Goal: Task Accomplishment & Management: Use online tool/utility

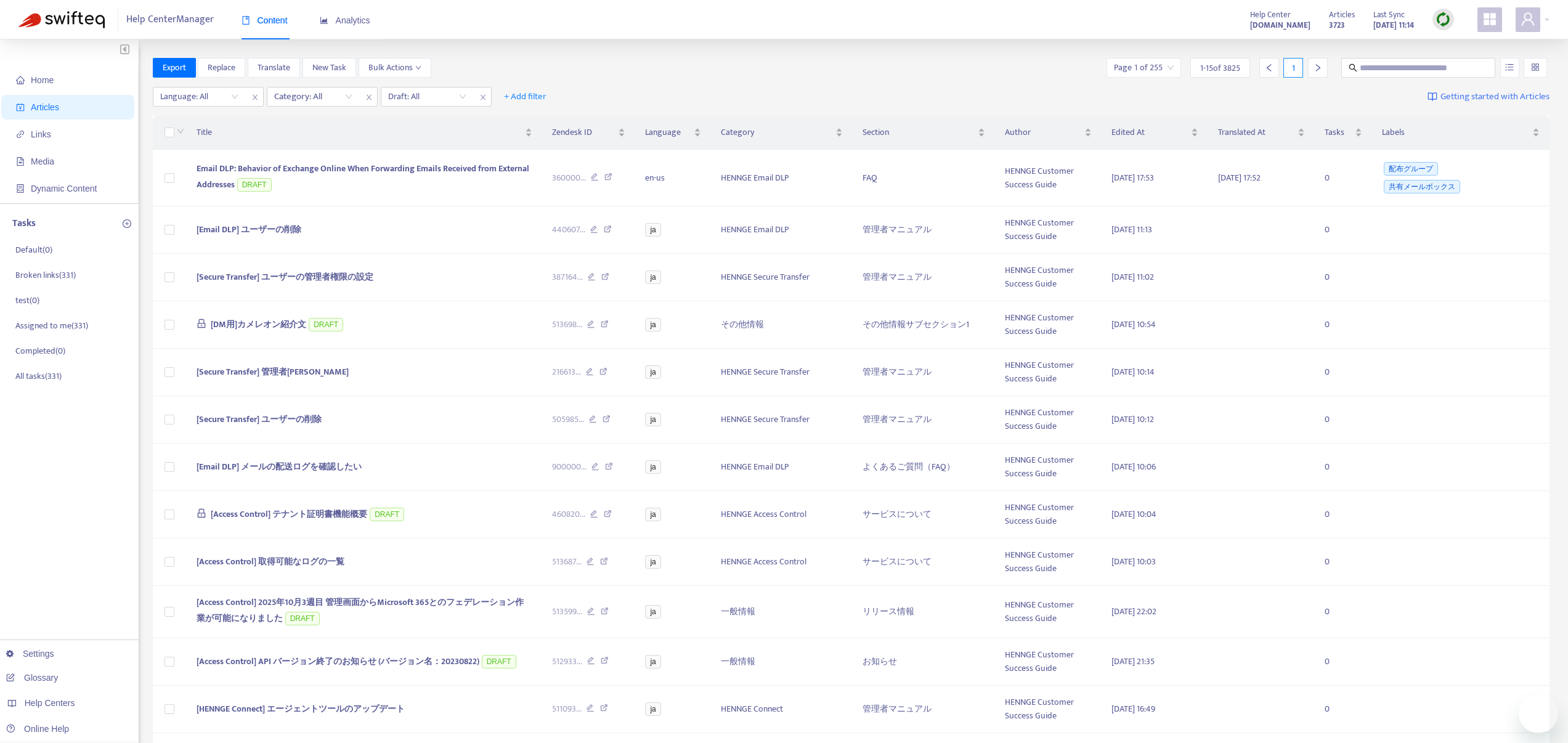
click at [835, 91] on div "Language: All Category: All Draft: All + Add filter Getting started with Articl…" at bounding box center [851, 97] width 1397 height 29
click at [1441, 22] on img at bounding box center [1443, 19] width 16 height 16
click at [1455, 46] on link "Quick Sync" at bounding box center [1468, 45] width 52 height 14
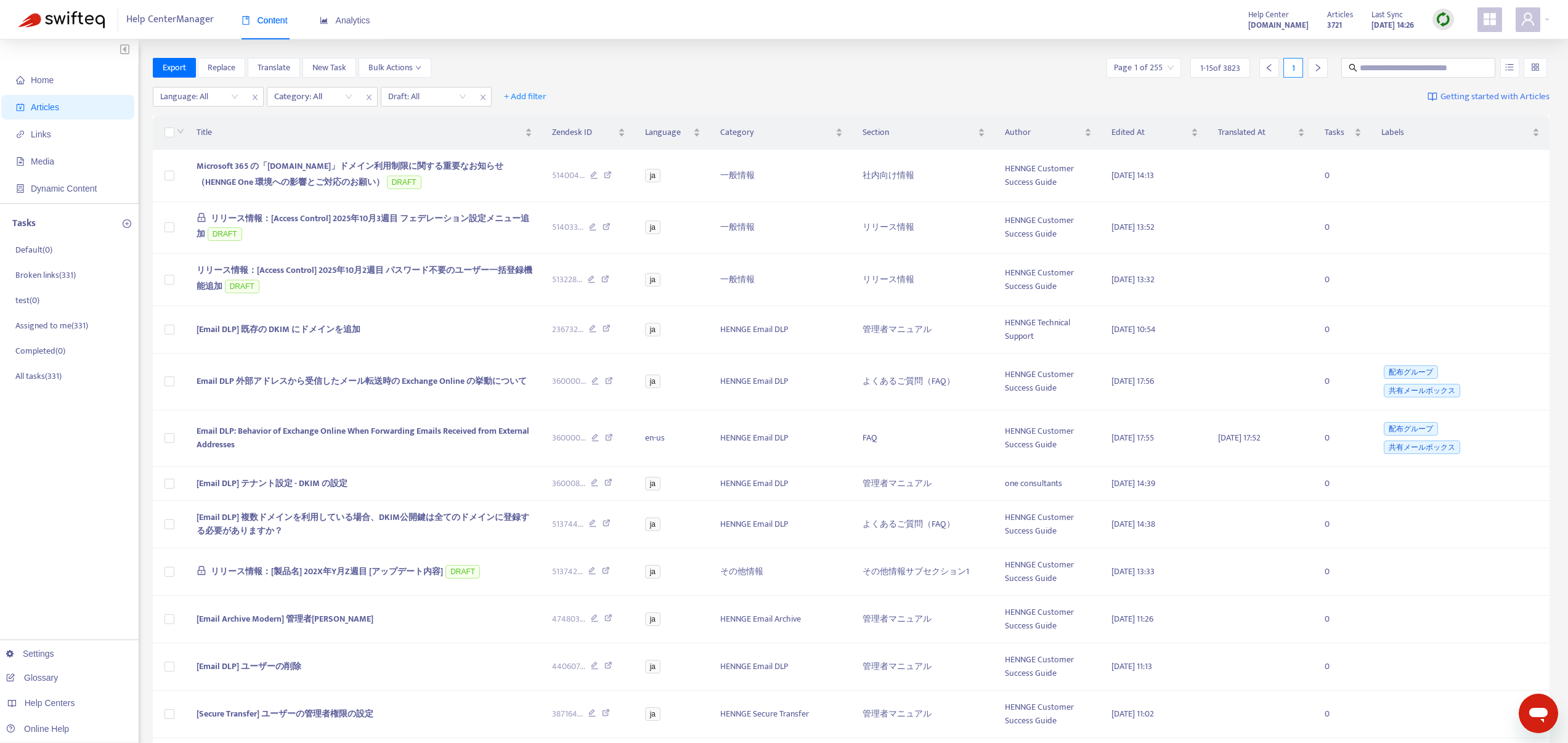
click at [794, 84] on div "Language: All Category: All Draft: All + Add filter Getting started with Articl…" at bounding box center [851, 97] width 1397 height 29
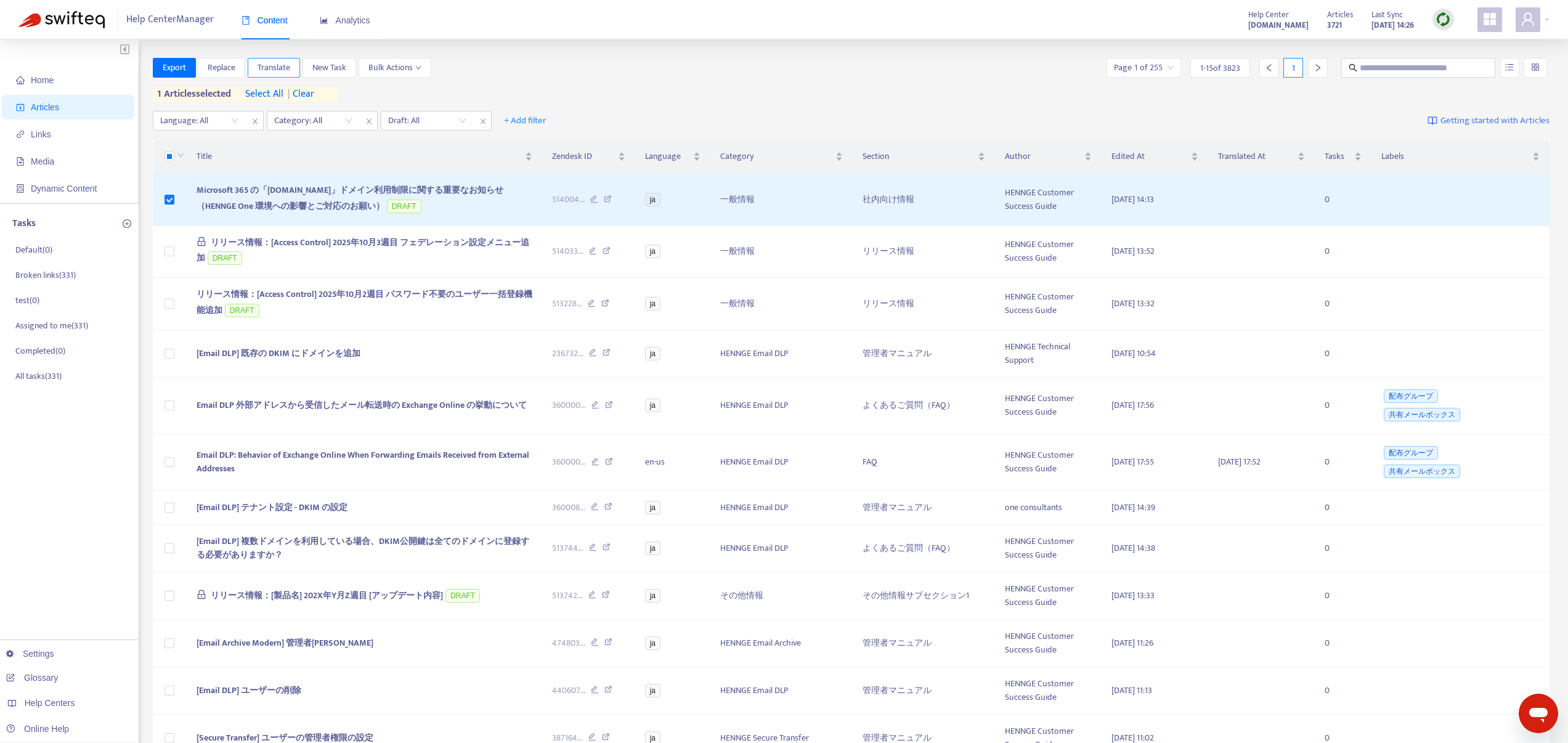
click at [274, 66] on span "Translate" at bounding box center [274, 68] width 33 height 13
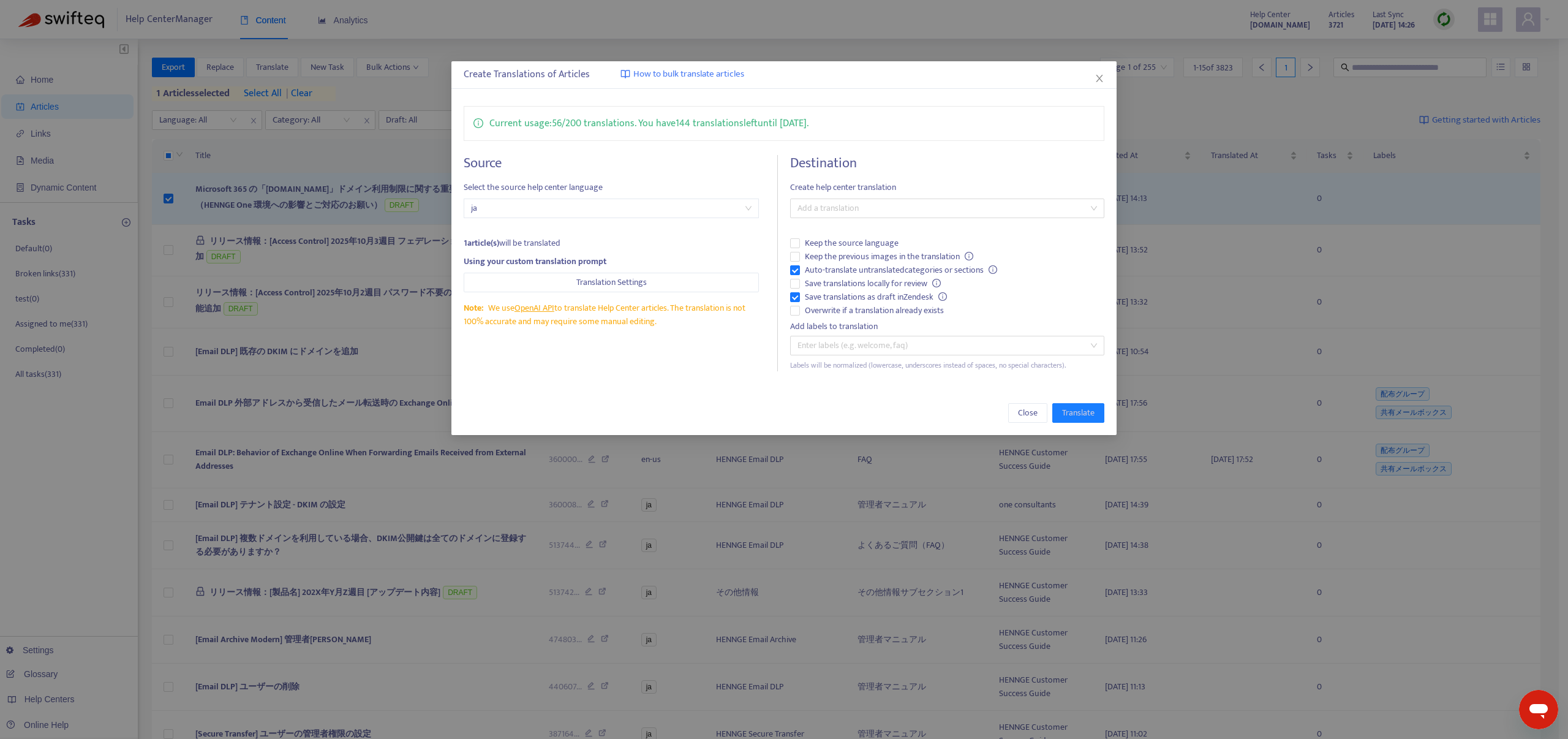
click at [855, 163] on h4 "Destination" at bounding box center [947, 163] width 314 height 16
click at [851, 202] on div at bounding box center [941, 209] width 295 height 15
click at [851, 275] on div "Chinese (Traditional) ( zh-tw )" at bounding box center [947, 272] width 294 height 13
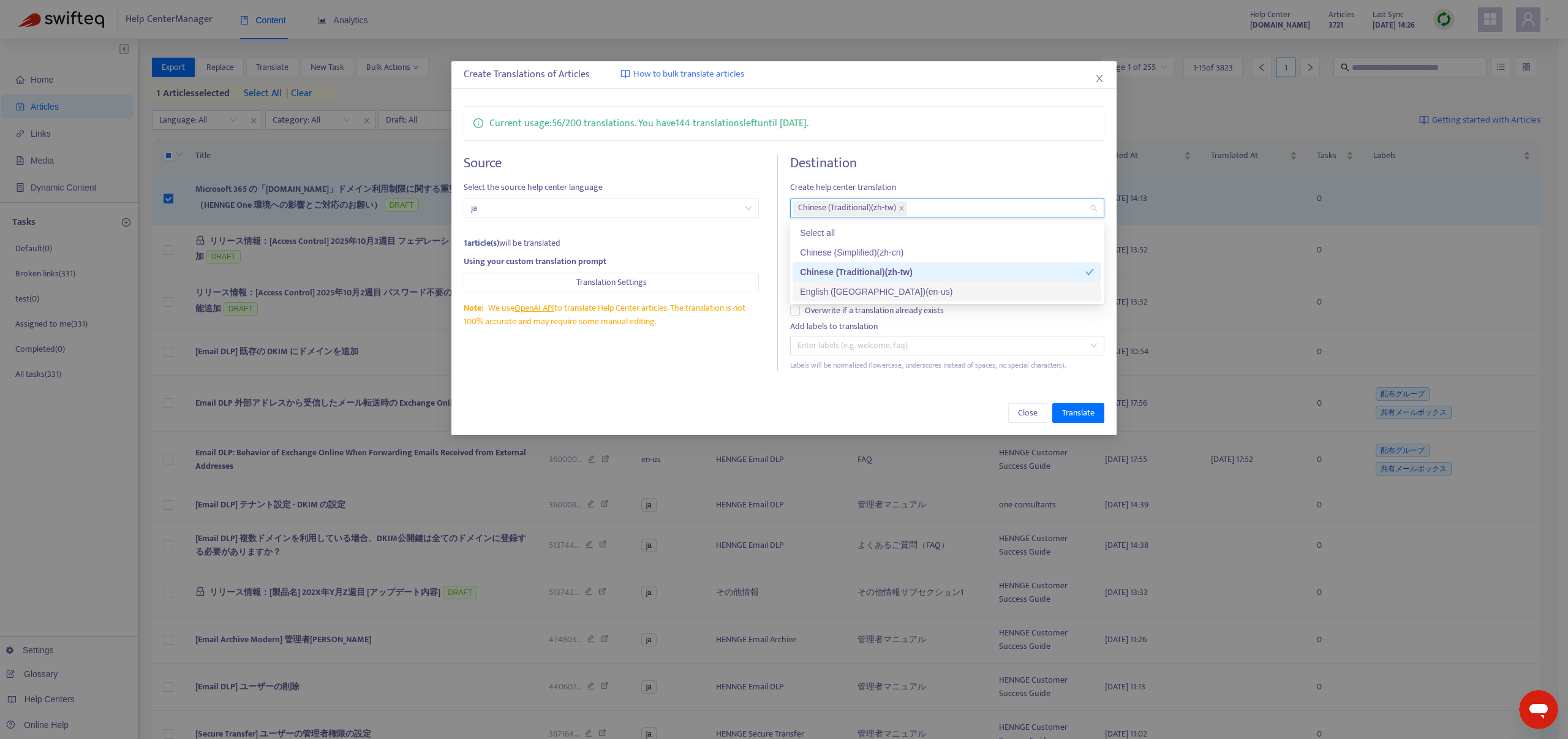
click at [847, 291] on div "English ([GEOGRAPHIC_DATA]) ( en-us )" at bounding box center [947, 291] width 294 height 13
click at [714, 357] on div "Source Select the source help center language ja 1 article(s) will be translate…" at bounding box center [621, 263] width 314 height 216
click at [905, 208] on icon "close" at bounding box center [902, 208] width 6 height 6
click at [691, 377] on div "Current usage: 56 / 200 translations . You have 144 translations left until [DA…" at bounding box center [783, 239] width 665 height 290
click at [1074, 415] on span "Translate" at bounding box center [1078, 413] width 33 height 13
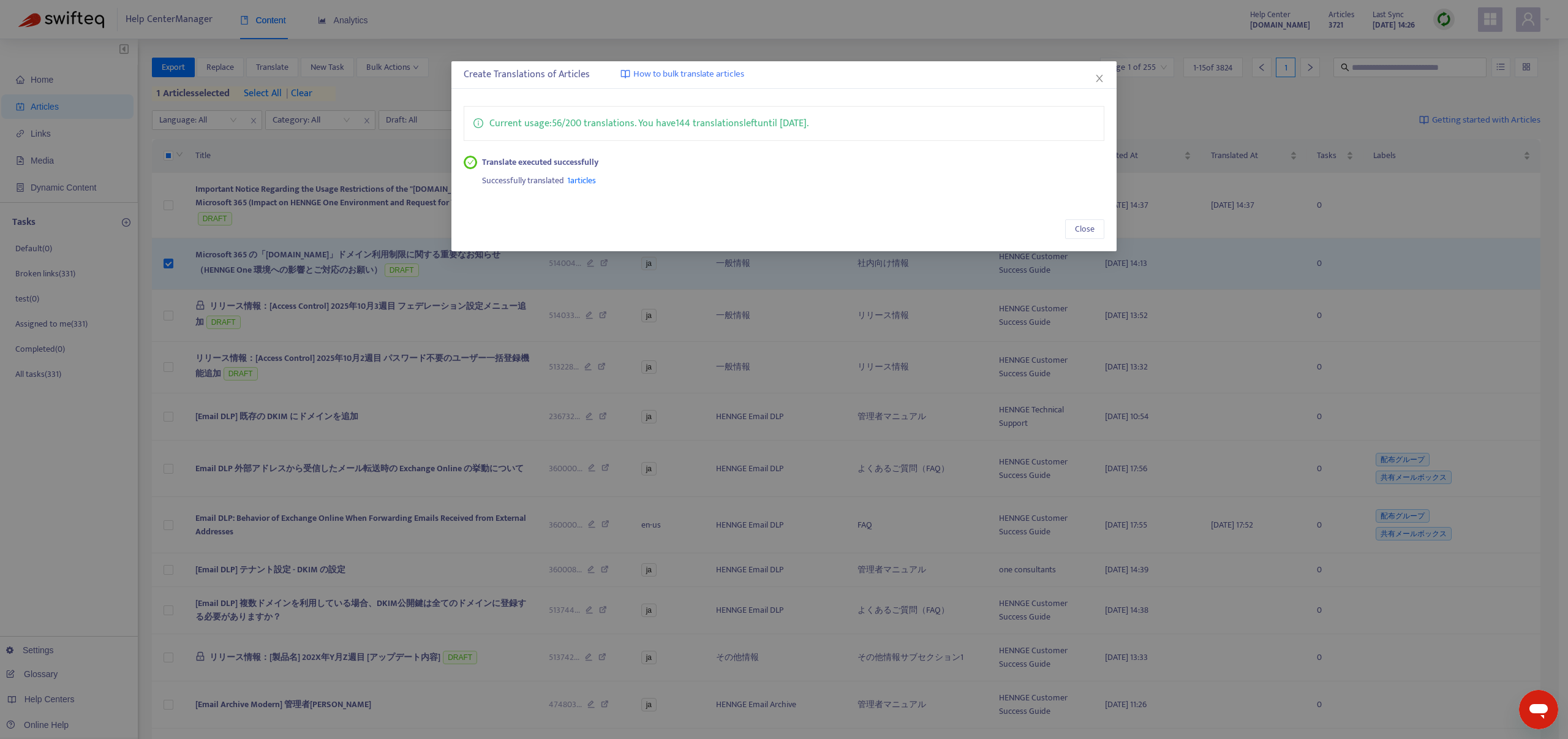
click at [649, 280] on div "Create Translations of Articles How to bulk translate articles Current usage: 5…" at bounding box center [784, 369] width 1568 height 739
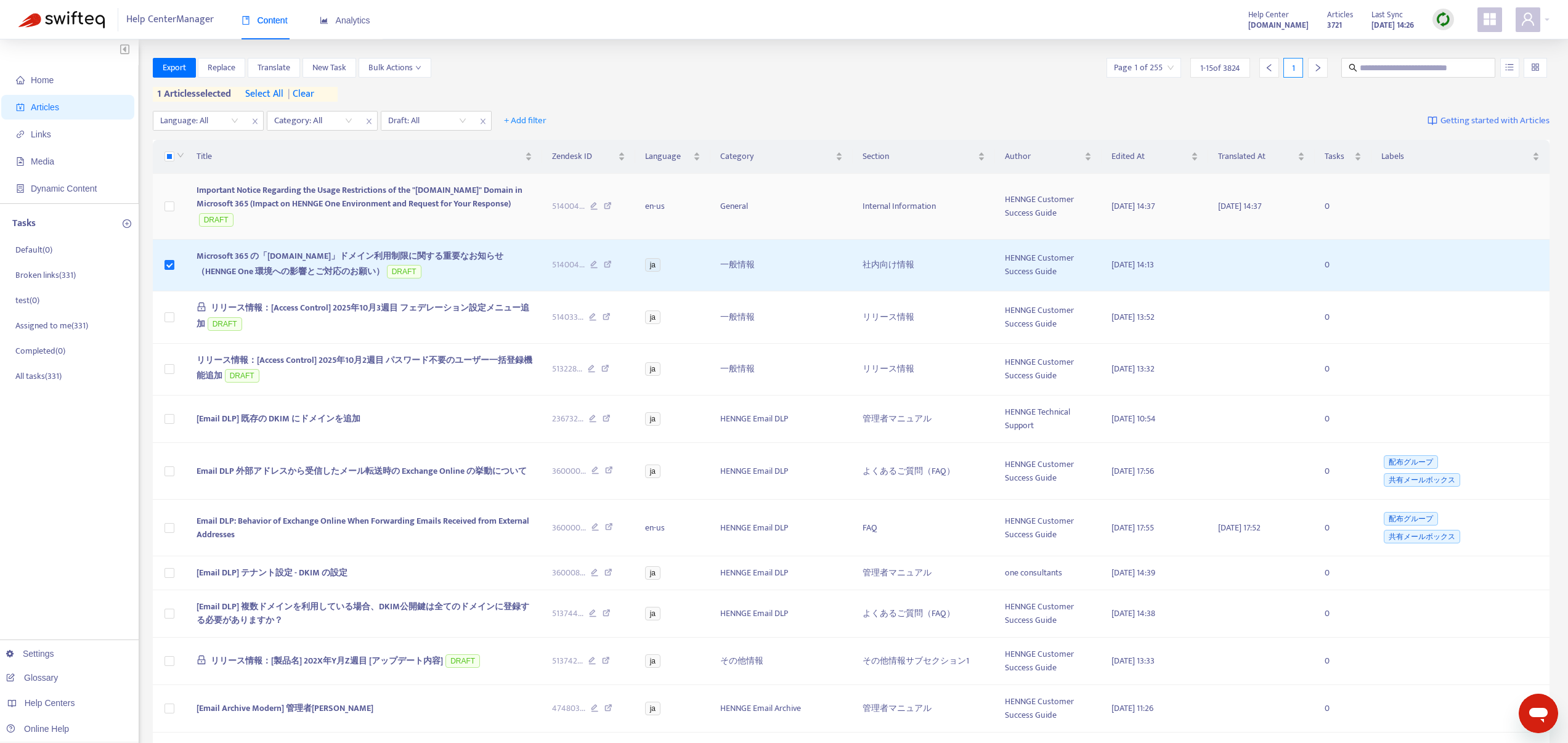
click at [287, 196] on span "Important Notice Regarding the Usage Restrictions of the "[DOMAIN_NAME]" Domain…" at bounding box center [359, 196] width 326 height 28
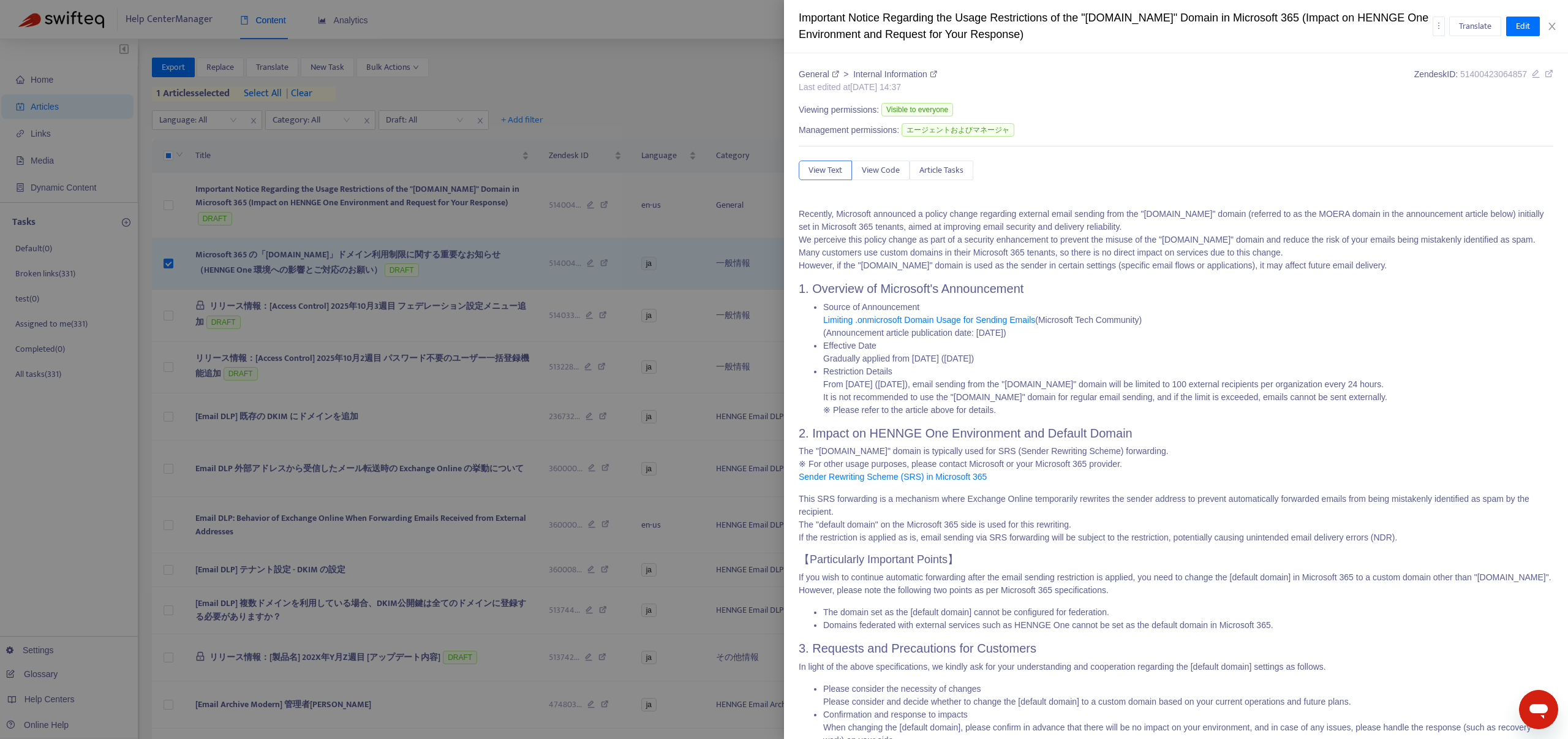
click at [322, 192] on body "Help Center Manager Content Analytics Help Center [DOMAIN_NAME] Articles 3721 L…" at bounding box center [780, 493] width 1559 height 986
click at [1527, 26] on span "Edit" at bounding box center [1523, 27] width 14 height 13
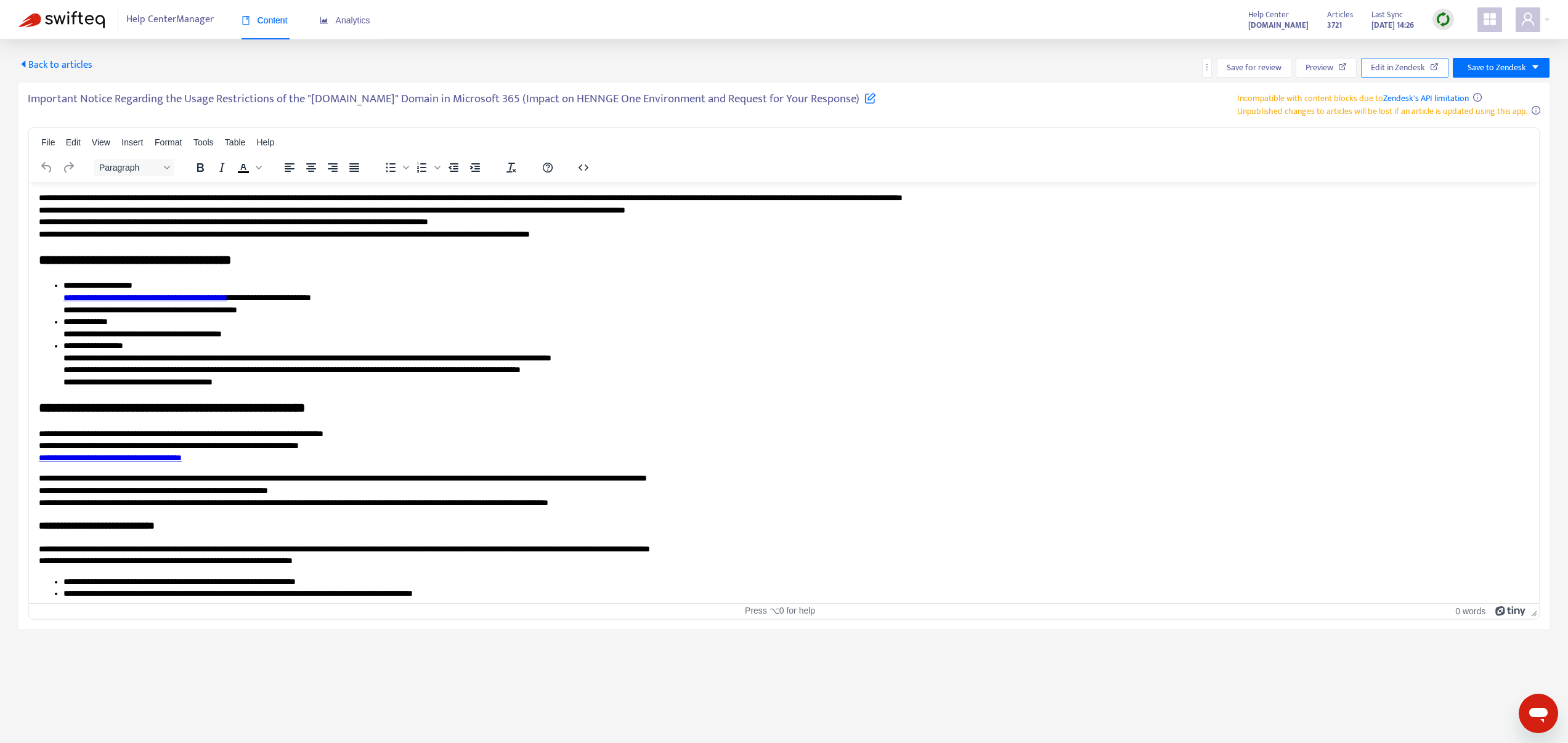
click at [1414, 62] on span "Edit in Zendesk" at bounding box center [1398, 68] width 54 height 13
click at [71, 69] on span "Back to articles" at bounding box center [55, 65] width 74 height 16
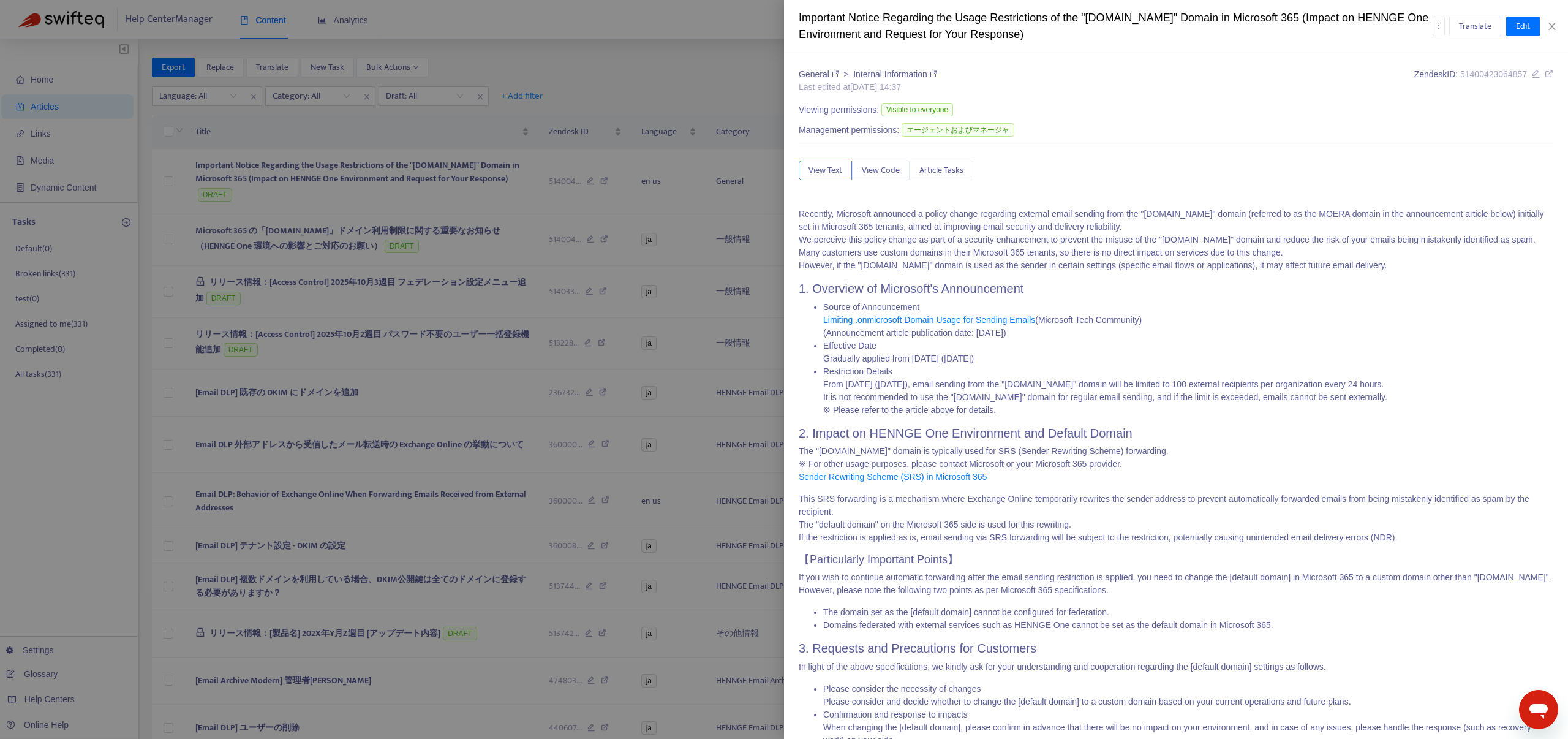
click at [166, 191] on div at bounding box center [784, 369] width 1568 height 739
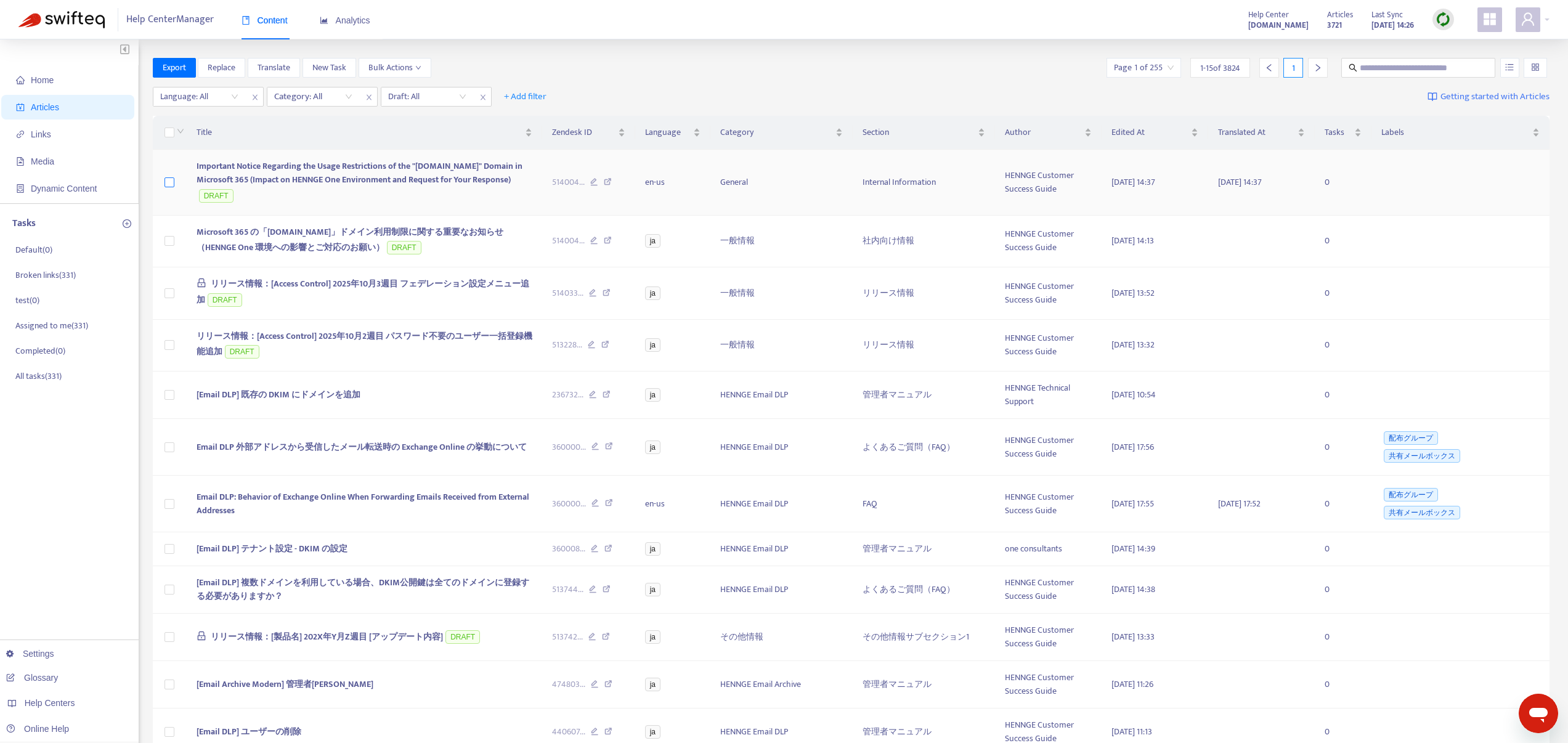
click at [167, 187] on label at bounding box center [169, 182] width 10 height 13
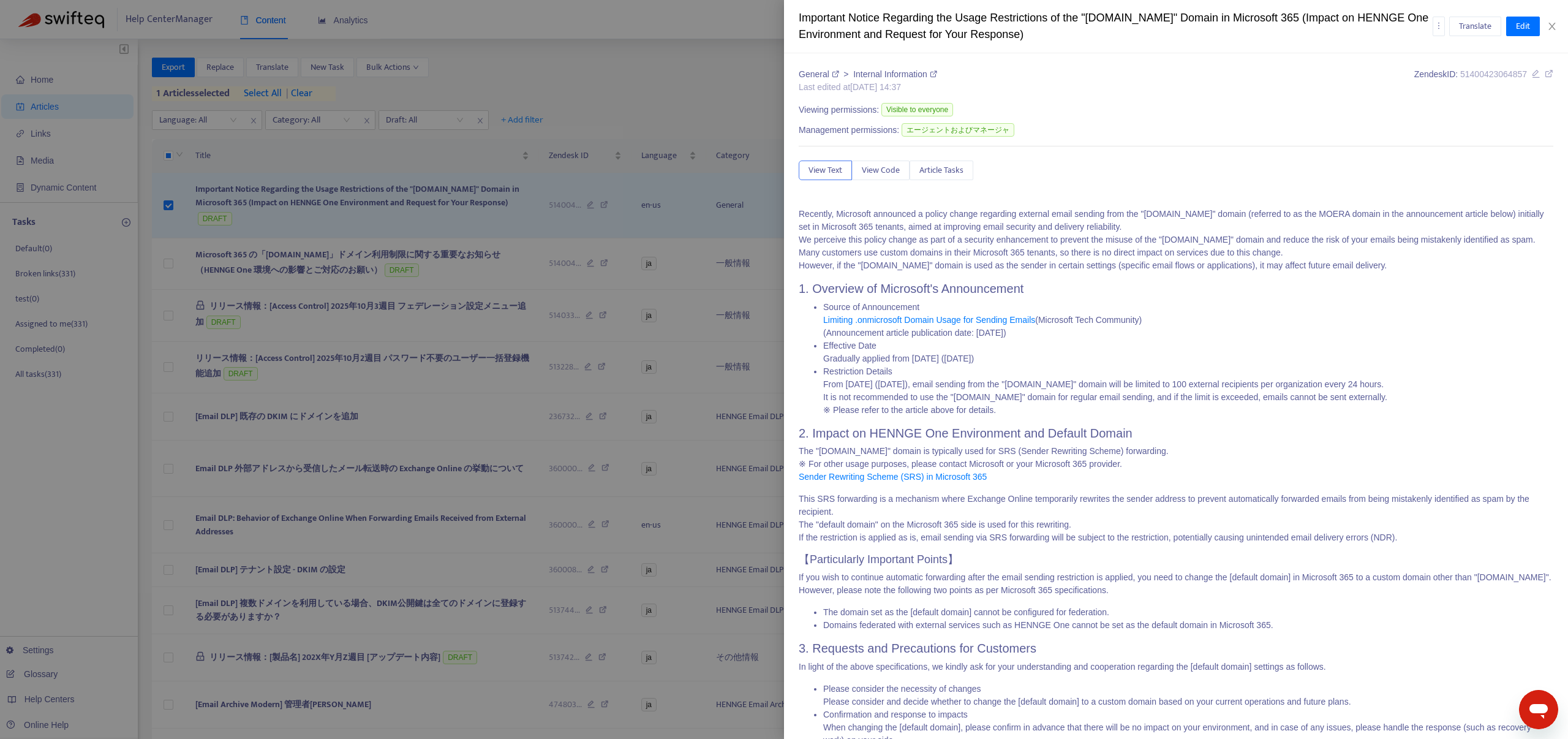
click at [271, 66] on div at bounding box center [784, 369] width 1568 height 739
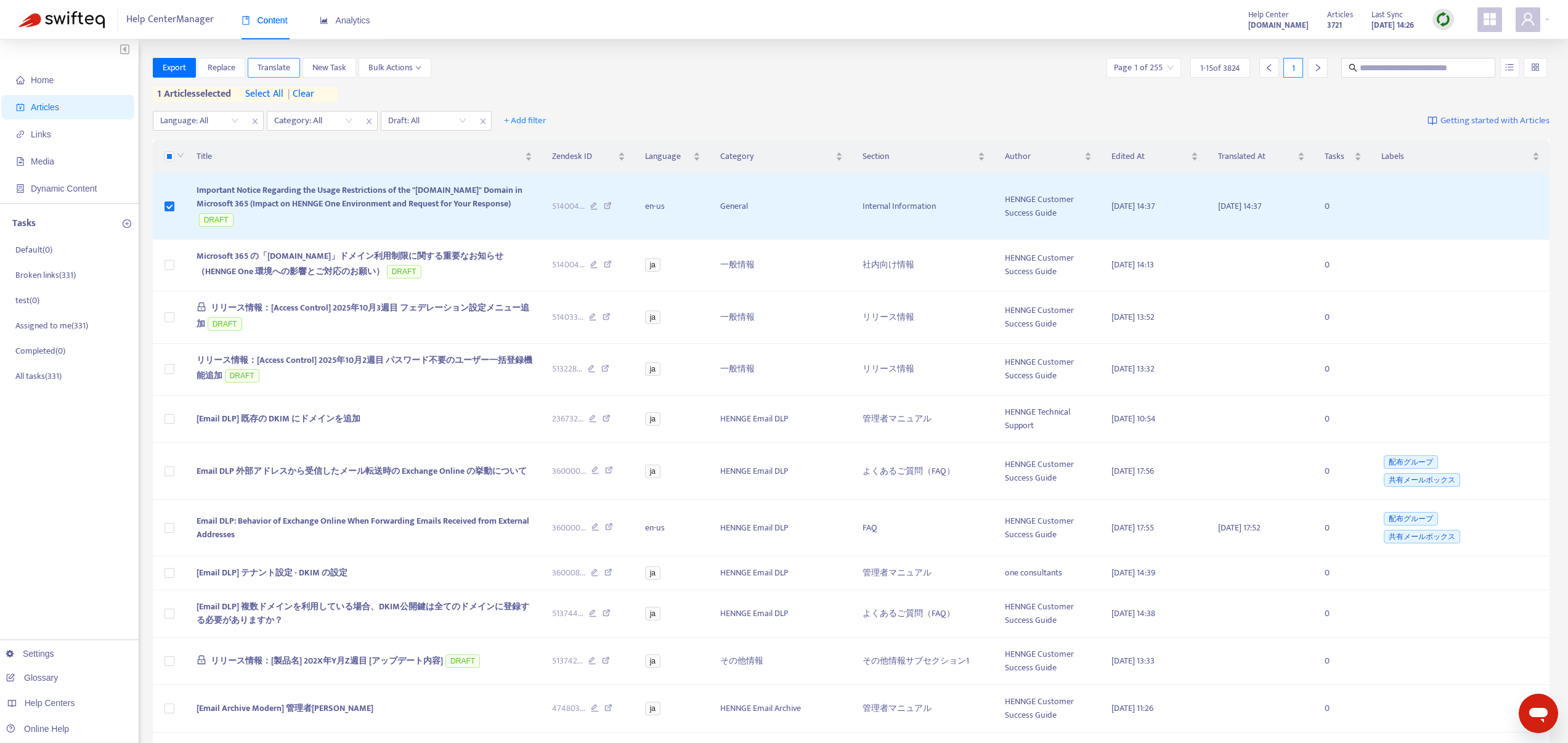
click at [272, 72] on span "Translate" at bounding box center [274, 68] width 33 height 13
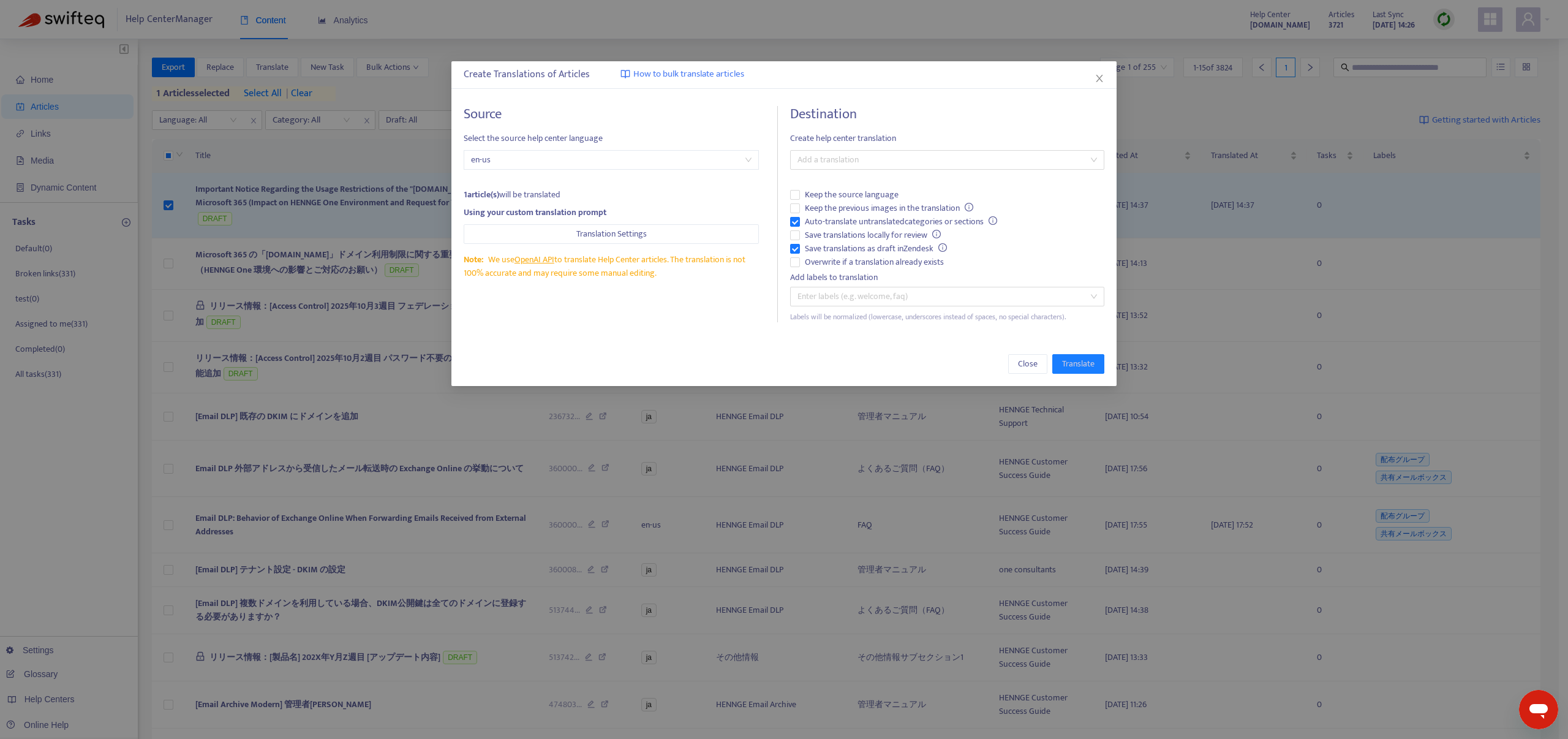
click at [827, 123] on h4 "Destination" at bounding box center [947, 114] width 314 height 16
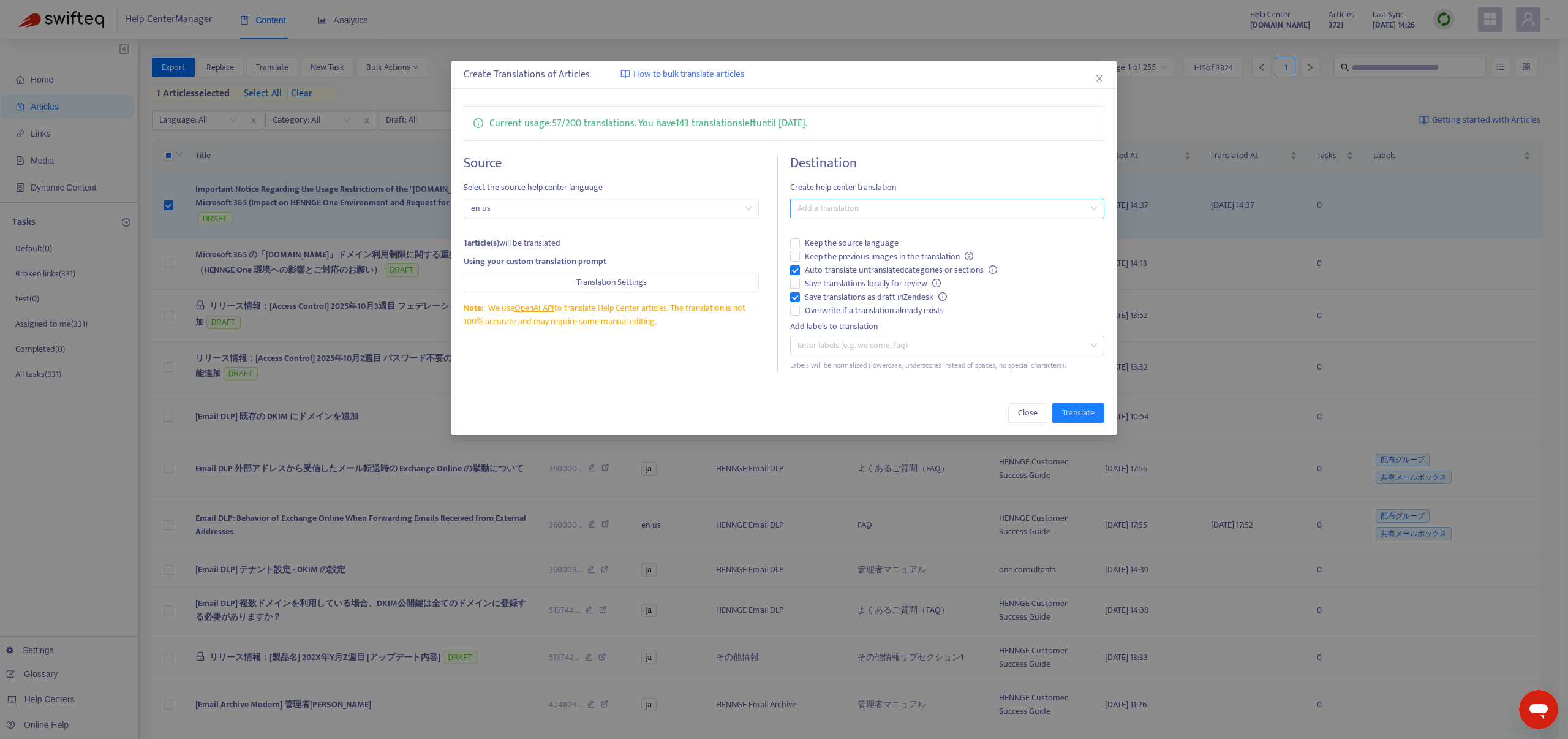
click at [851, 214] on div at bounding box center [941, 209] width 295 height 15
click at [848, 262] on div "Chinese (Simplified) ( zh-cn )" at bounding box center [947, 252] width 308 height 20
click at [842, 269] on div "Chinese (Traditional) ( zh-tw )" at bounding box center [947, 272] width 294 height 13
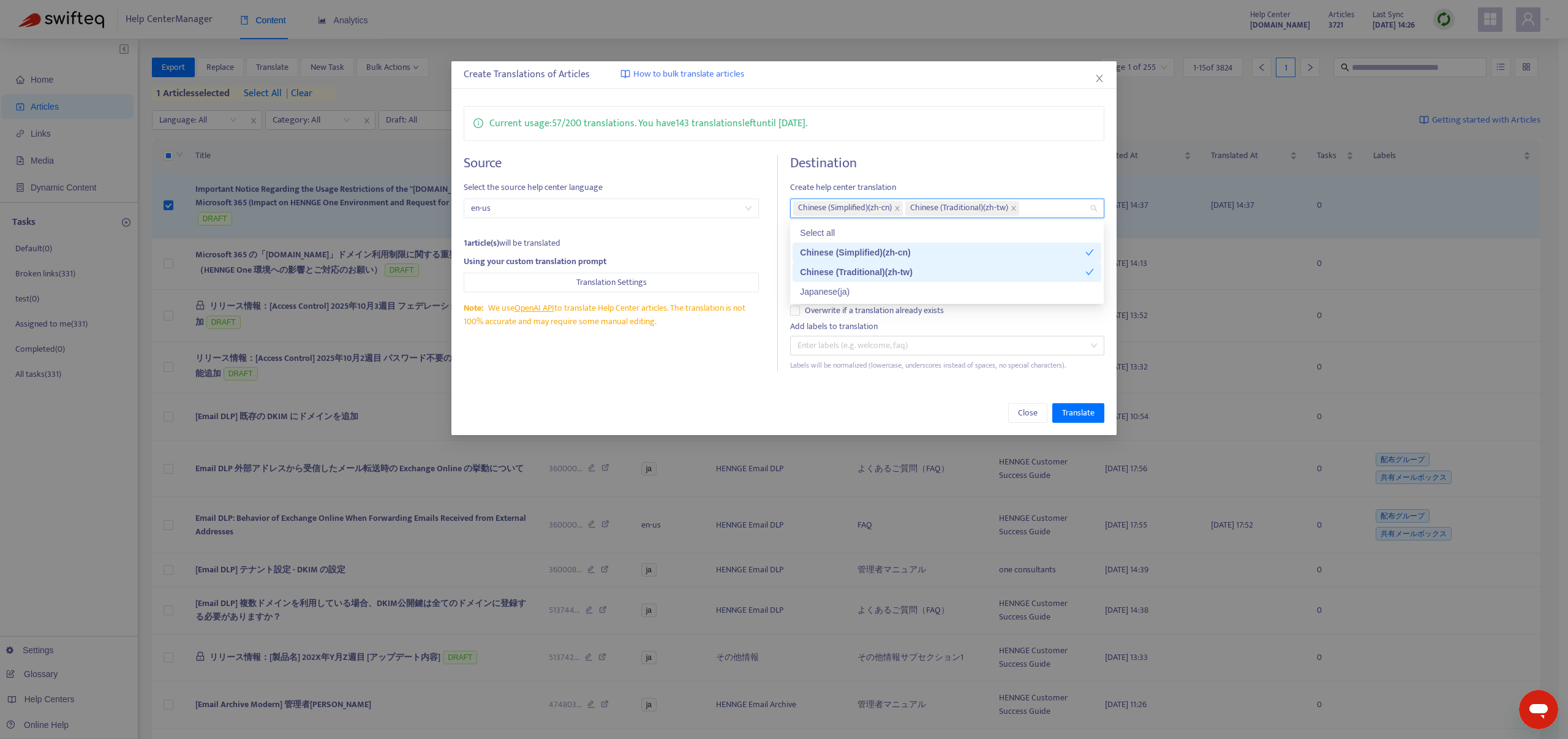
click at [842, 249] on div "Chinese (Simplified) ( zh-cn )" at bounding box center [943, 252] width 285 height 13
click at [704, 391] on div "Close Translate" at bounding box center [783, 413] width 665 height 44
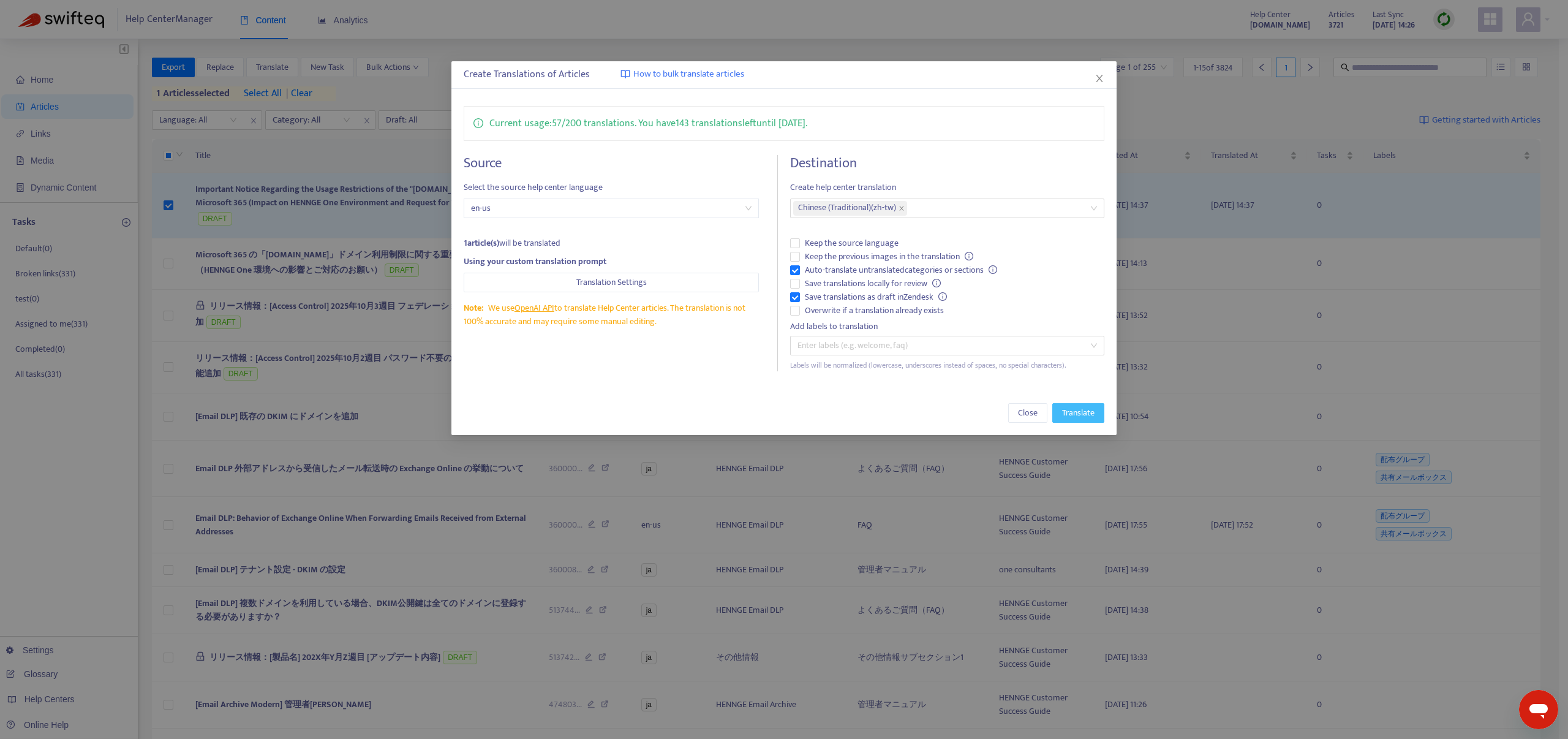
click at [1070, 416] on span "Translate" at bounding box center [1078, 413] width 33 height 13
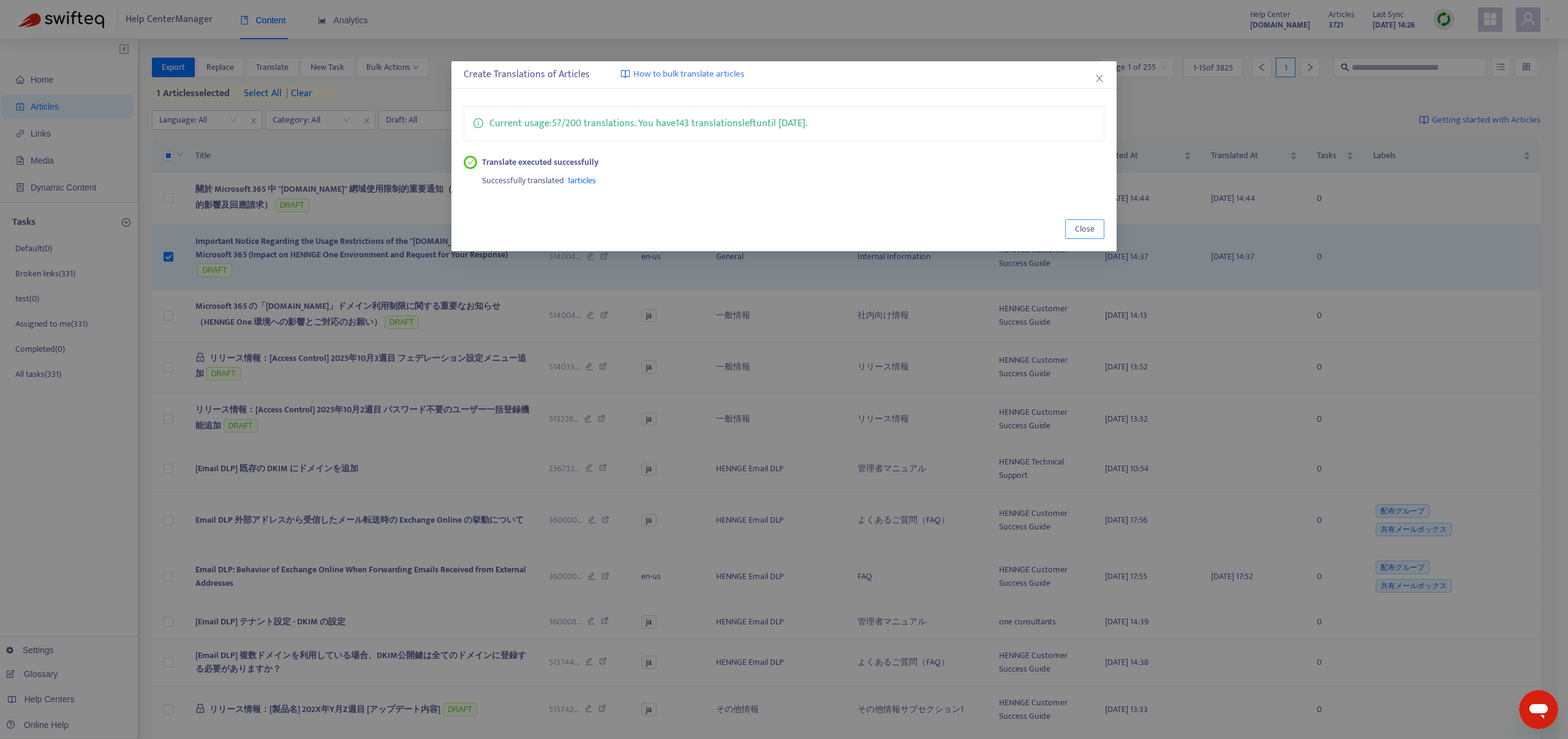
click at [1093, 235] on span "Close" at bounding box center [1085, 229] width 20 height 13
